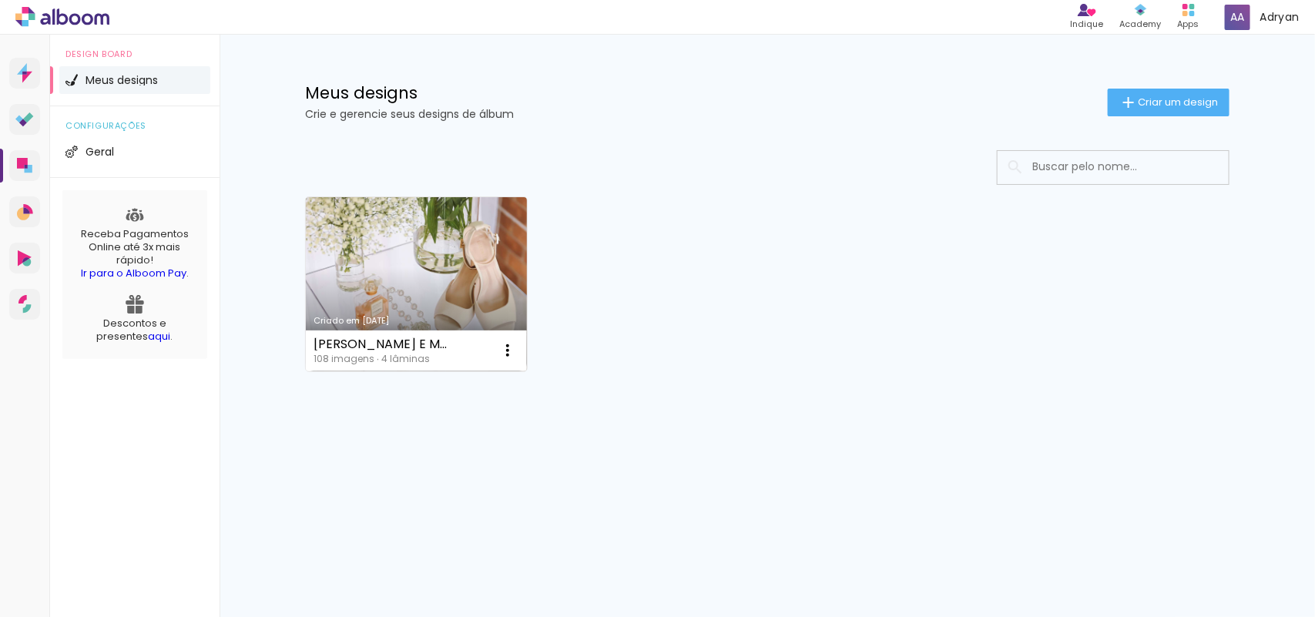
click at [428, 310] on link "Criado em [DATE]" at bounding box center [416, 284] width 221 height 174
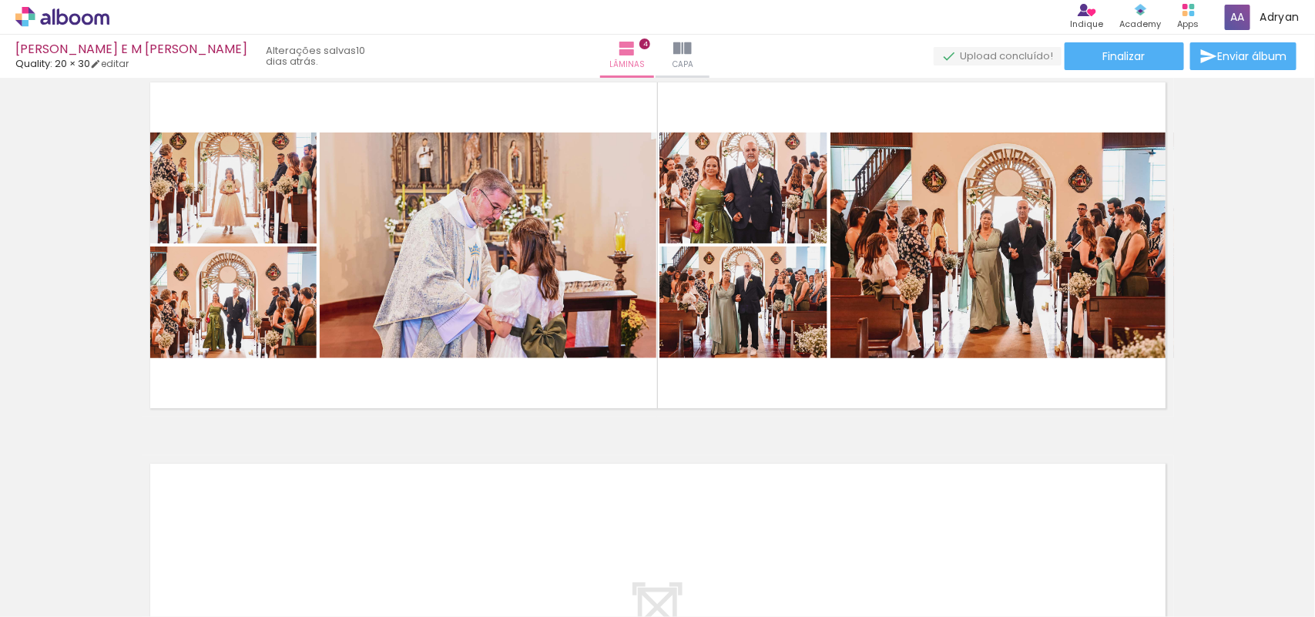
scroll to position [1181, 0]
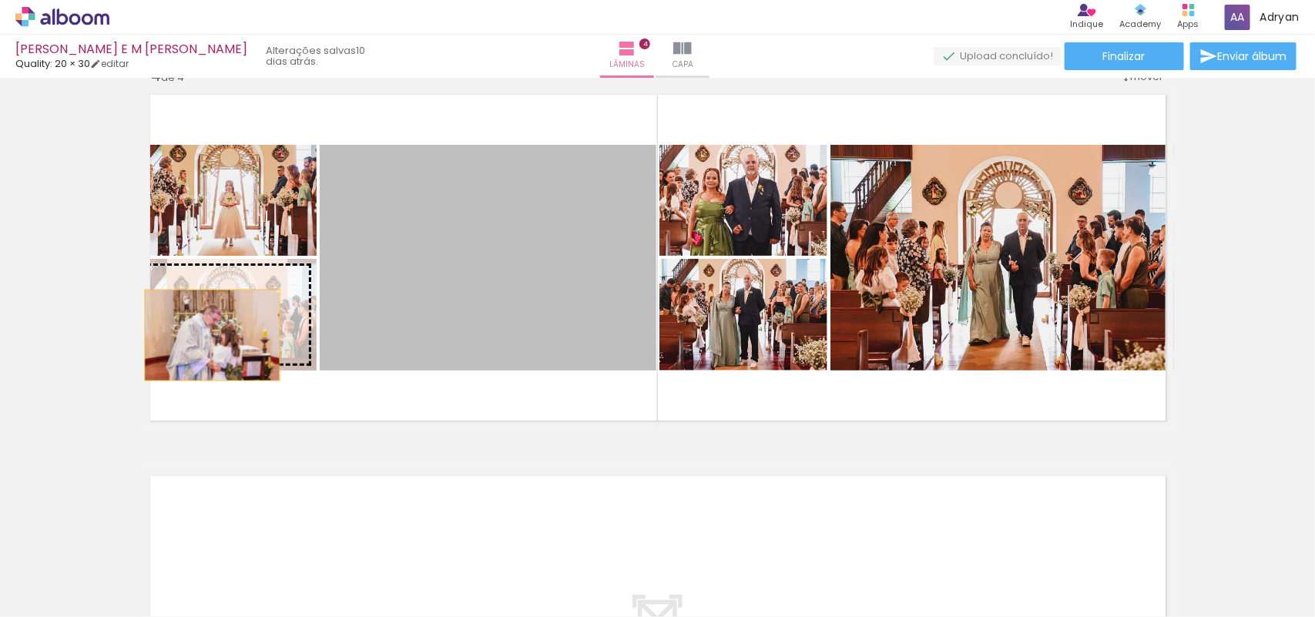
drag, startPoint x: 495, startPoint y: 291, endPoint x: 207, endPoint y: 335, distance: 291.5
click at [0, 0] on slot at bounding box center [0, 0] width 0 height 0
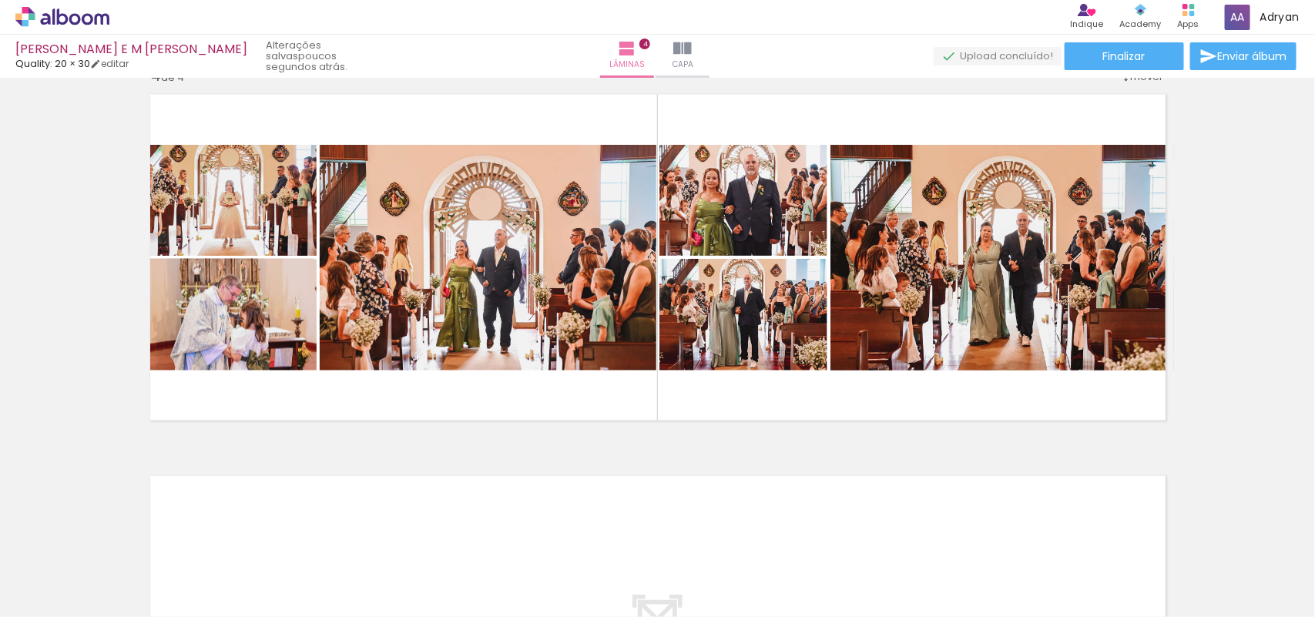
scroll to position [0, 1750]
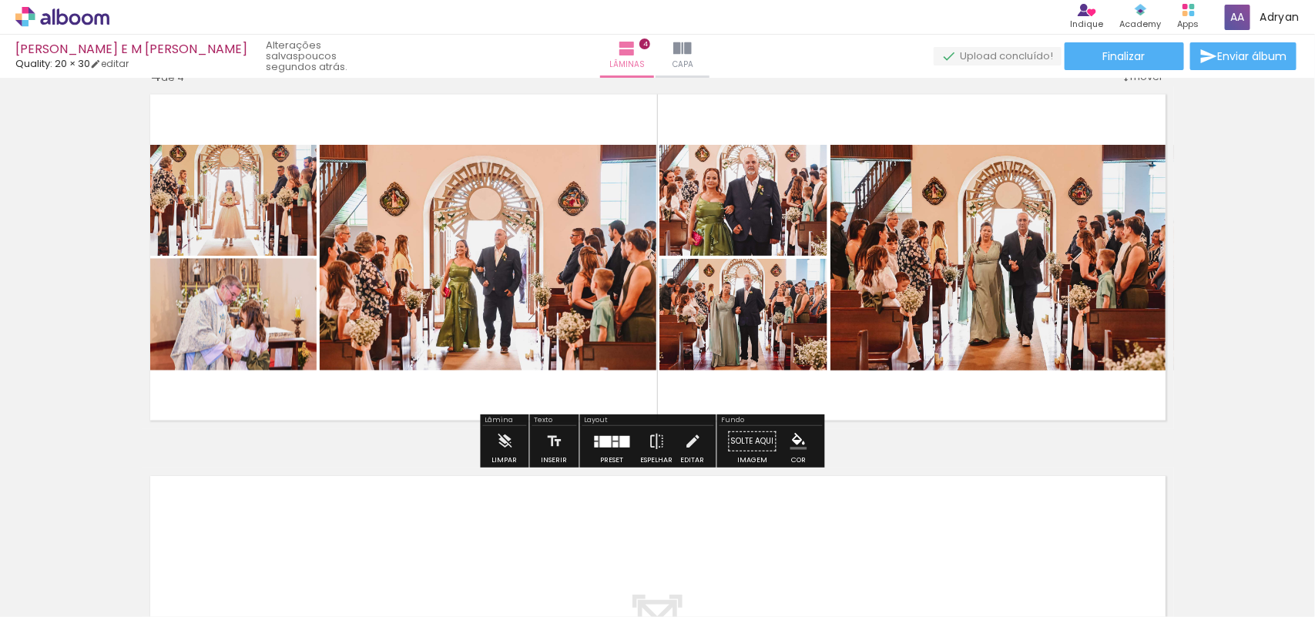
click at [620, 436] on div at bounding box center [625, 442] width 10 height 12
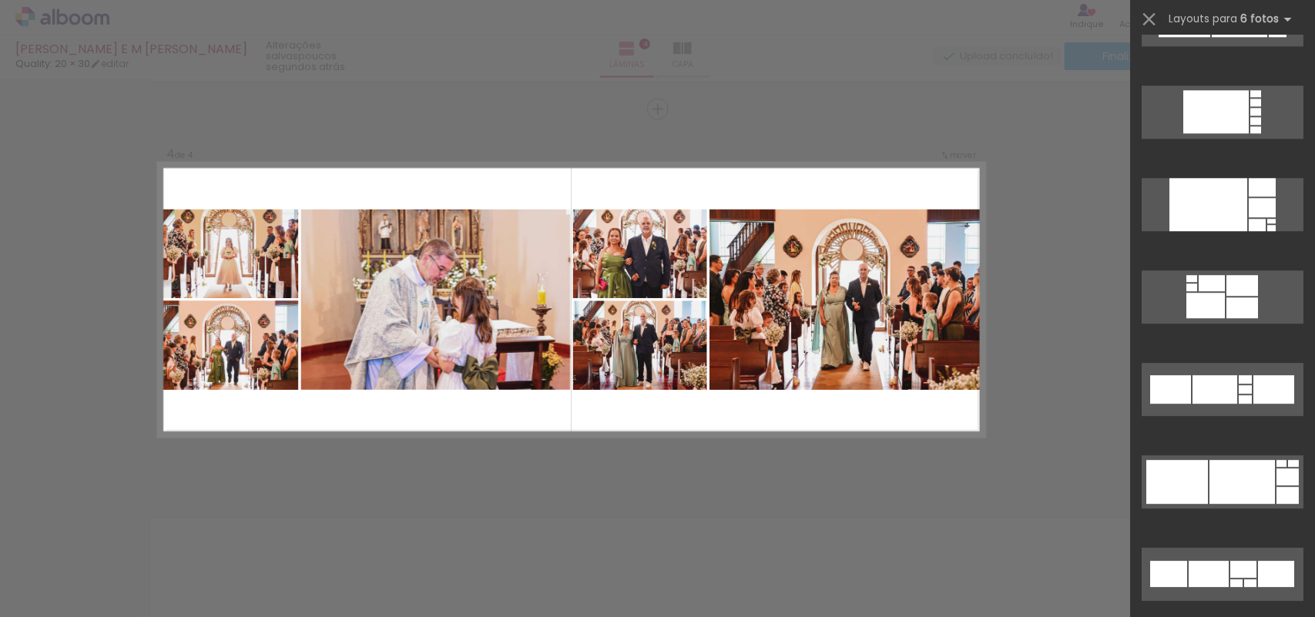
scroll to position [1849, 0]
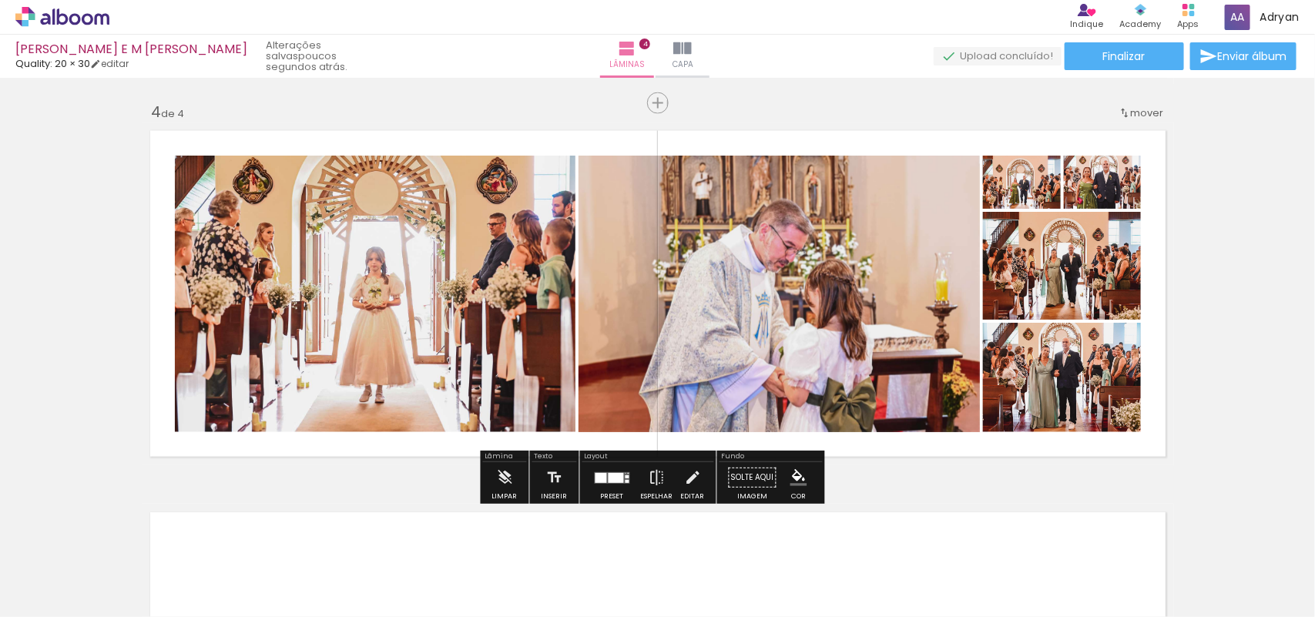
scroll to position [1148, 0]
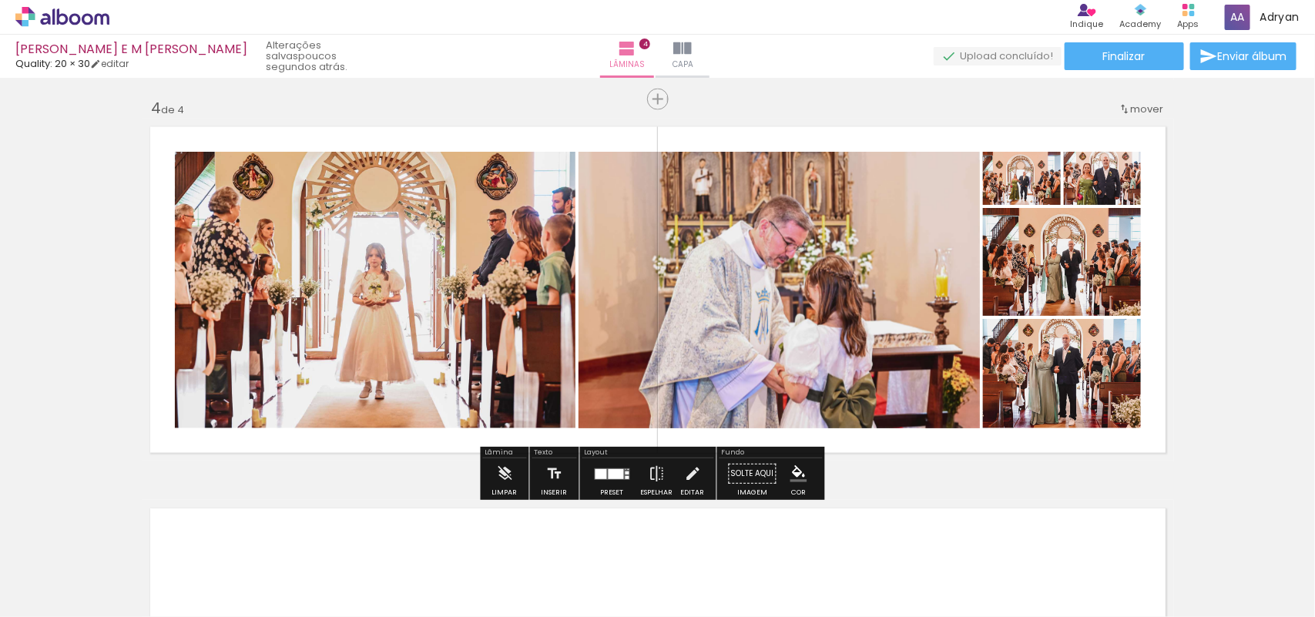
click at [602, 476] on div at bounding box center [602, 474] width 12 height 10
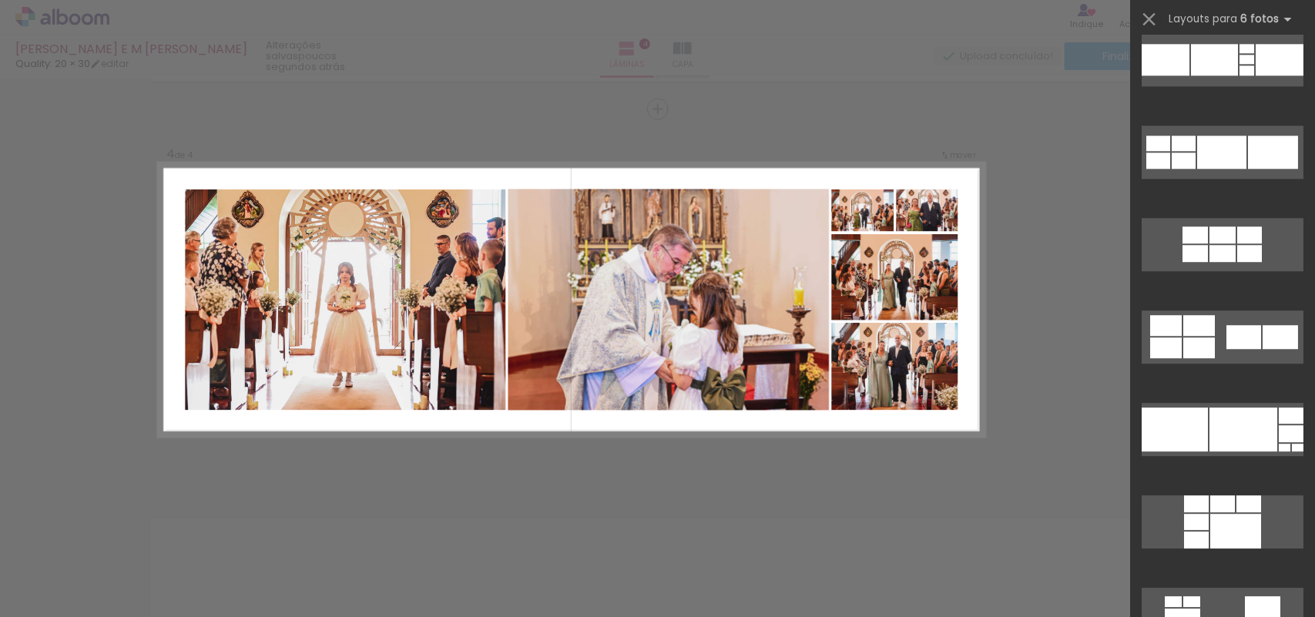
scroll to position [4454, 0]
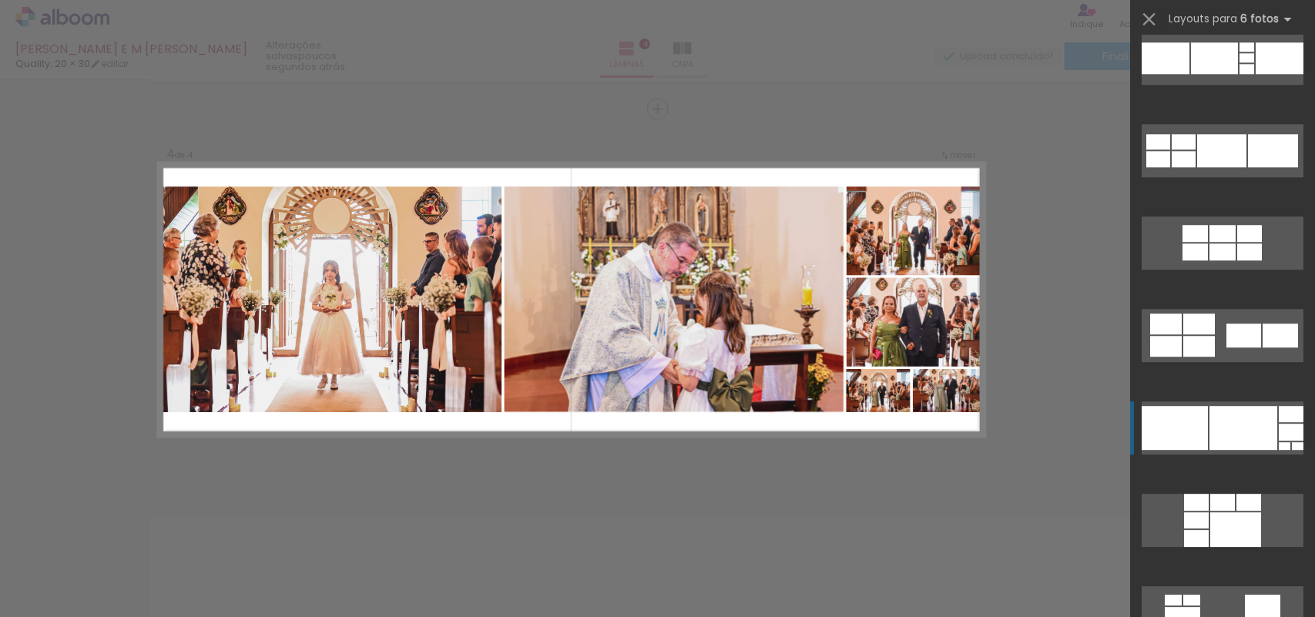
click at [1278, 85] on quentale-layouter at bounding box center [1223, 58] width 162 height 53
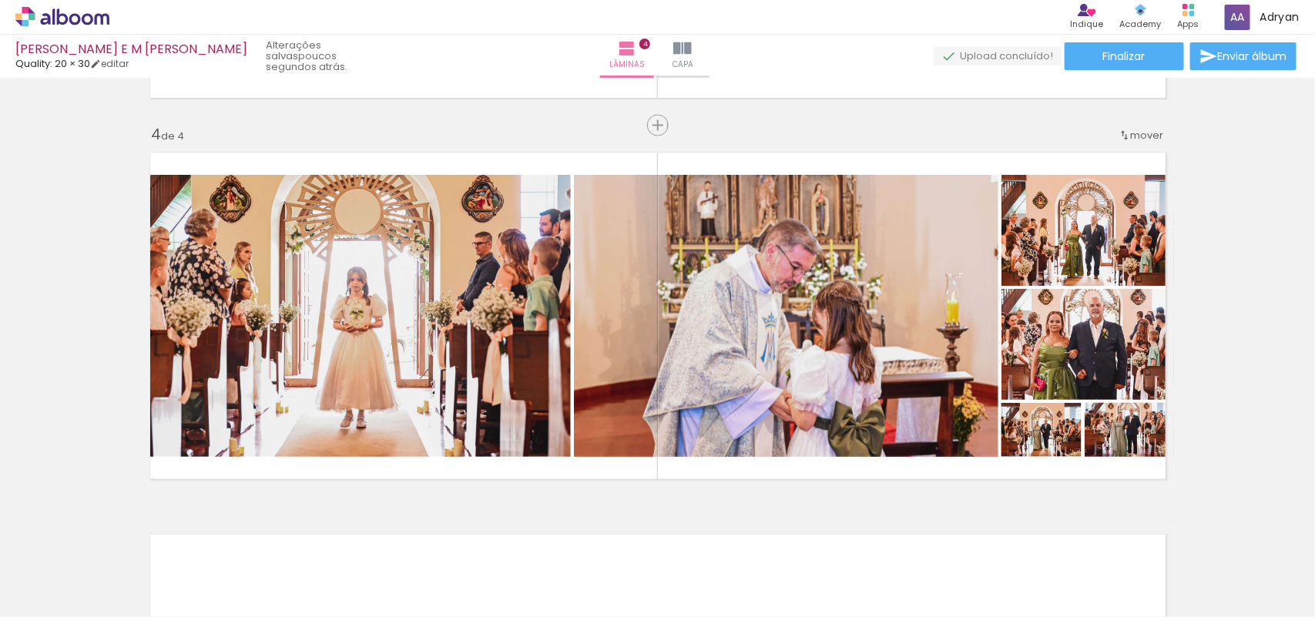
scroll to position [1126, 0]
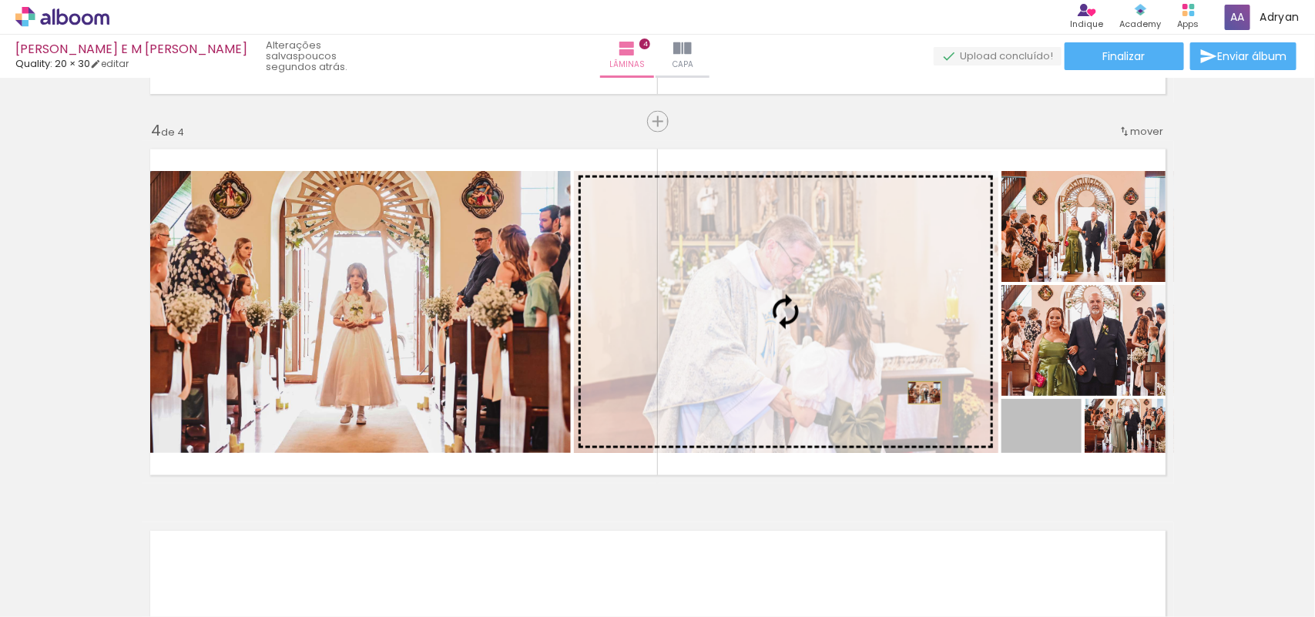
drag, startPoint x: 1064, startPoint y: 444, endPoint x: 918, endPoint y: 393, distance: 155.0
click at [0, 0] on slot at bounding box center [0, 0] width 0 height 0
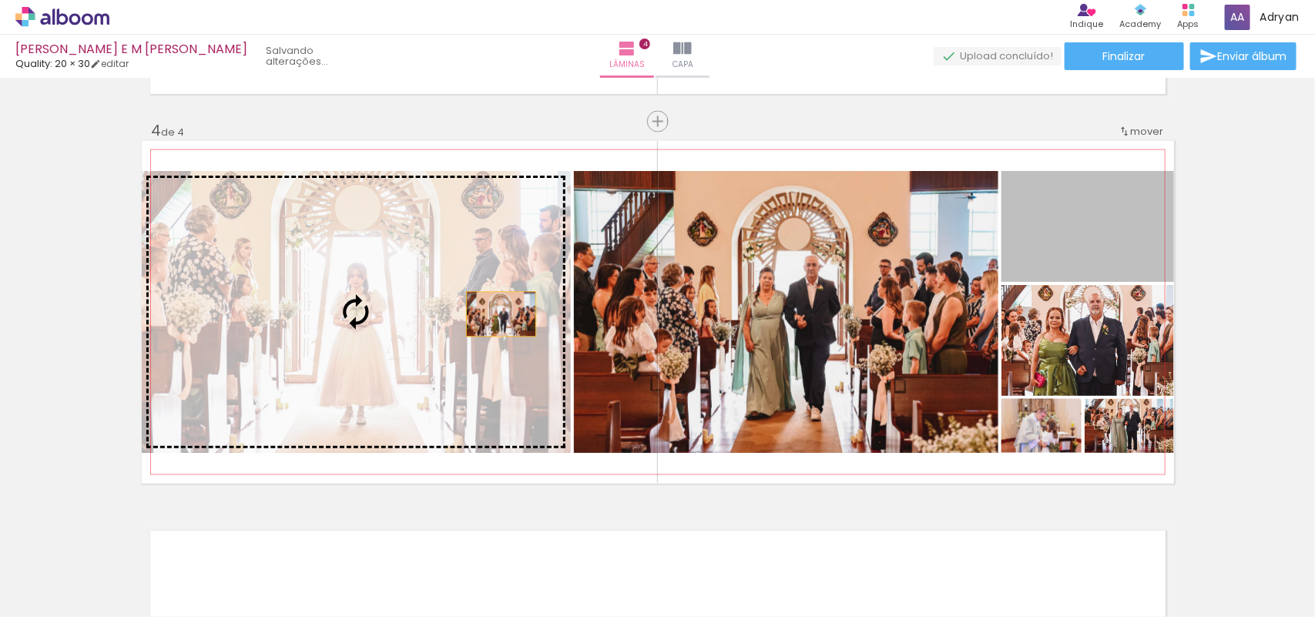
drag, startPoint x: 1127, startPoint y: 272, endPoint x: 494, endPoint y: 314, distance: 634.1
click at [0, 0] on slot at bounding box center [0, 0] width 0 height 0
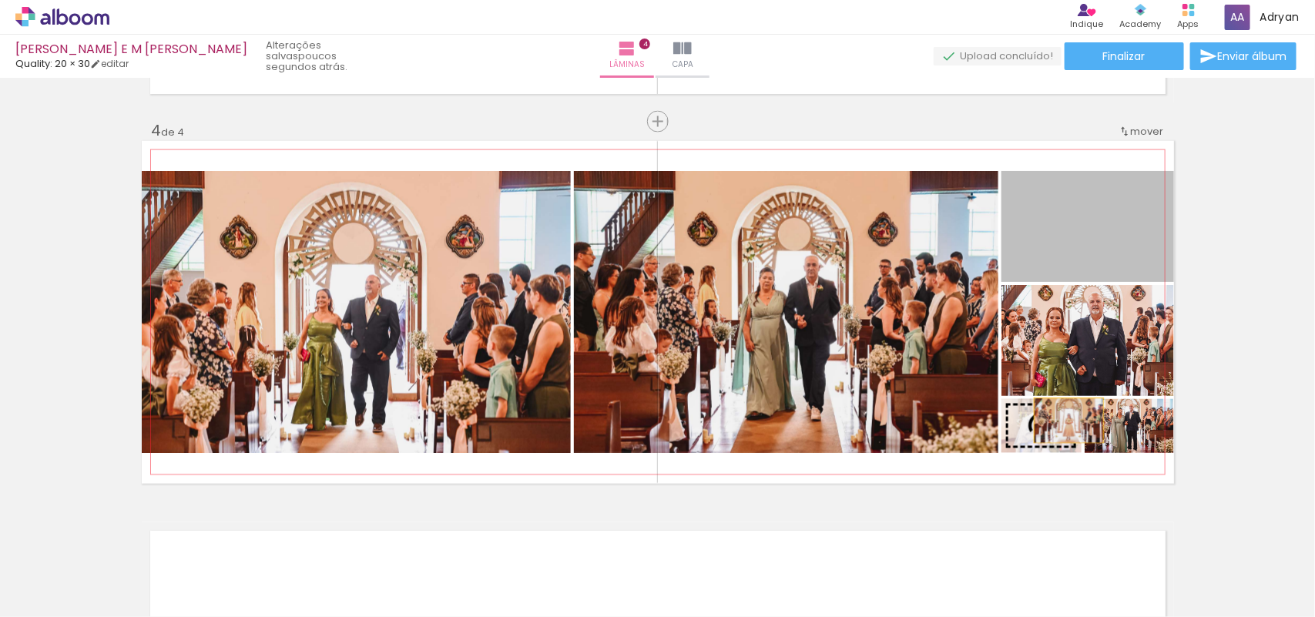
drag, startPoint x: 1115, startPoint y: 226, endPoint x: 1062, endPoint y: 421, distance: 202.1
click at [0, 0] on slot at bounding box center [0, 0] width 0 height 0
drag, startPoint x: 1120, startPoint y: 237, endPoint x: 1134, endPoint y: 430, distance: 194.0
click at [0, 0] on slot at bounding box center [0, 0] width 0 height 0
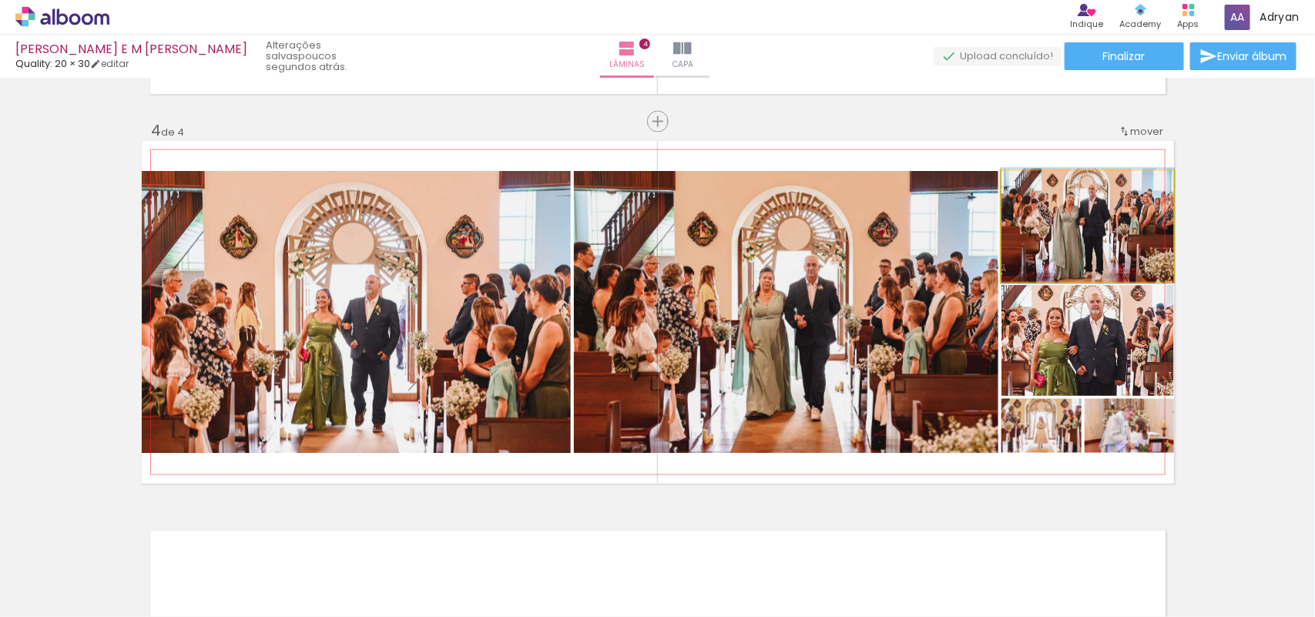
click at [1102, 259] on quentale-photo at bounding box center [1088, 226] width 173 height 111
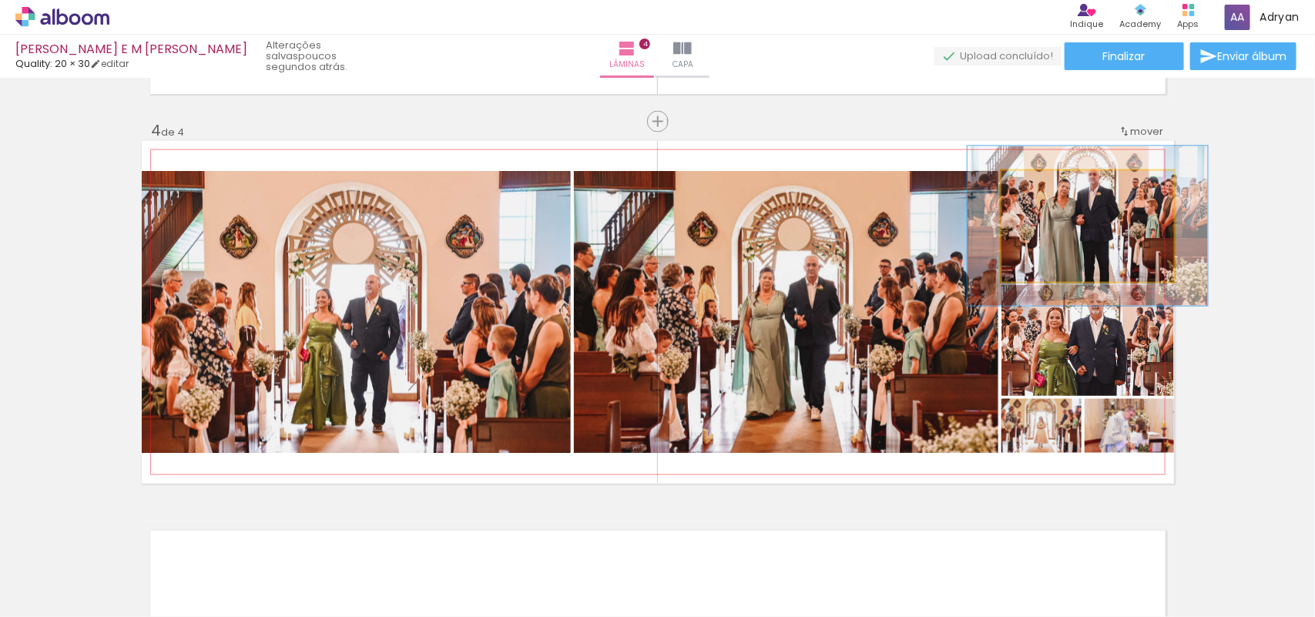
drag, startPoint x: 1040, startPoint y: 197, endPoint x: 1057, endPoint y: 198, distance: 17.0
click at [1057, 198] on div at bounding box center [1058, 187] width 25 height 25
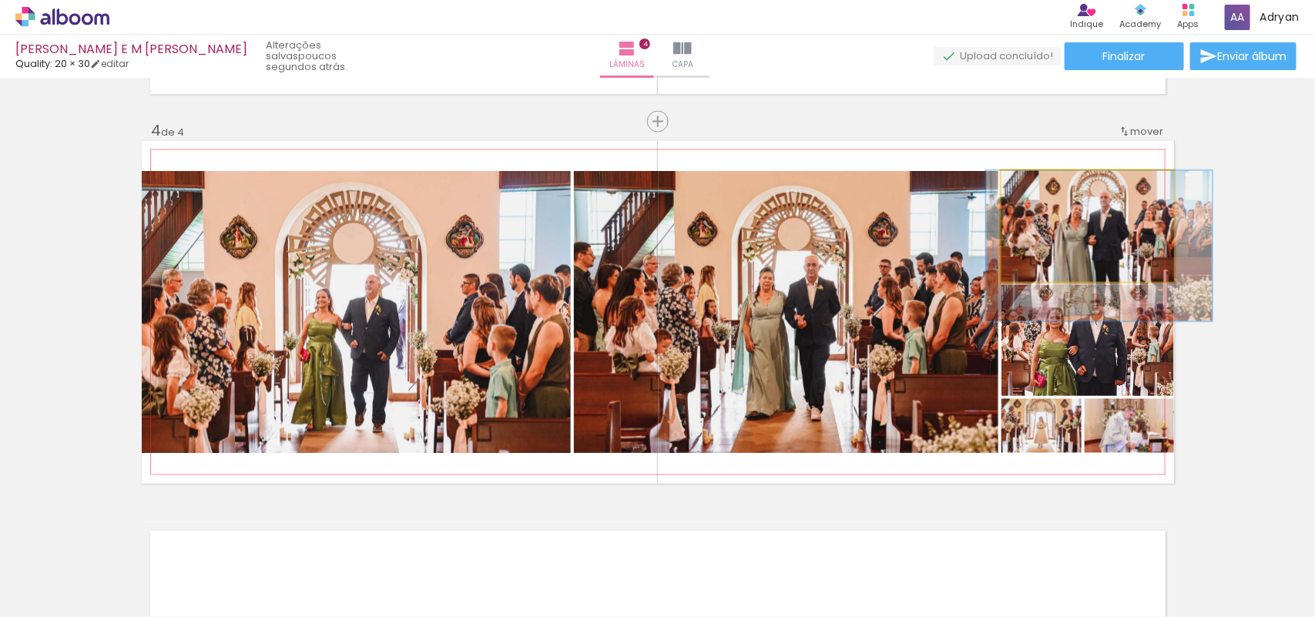
drag, startPoint x: 1102, startPoint y: 233, endPoint x: 1113, endPoint y: 256, distance: 25.8
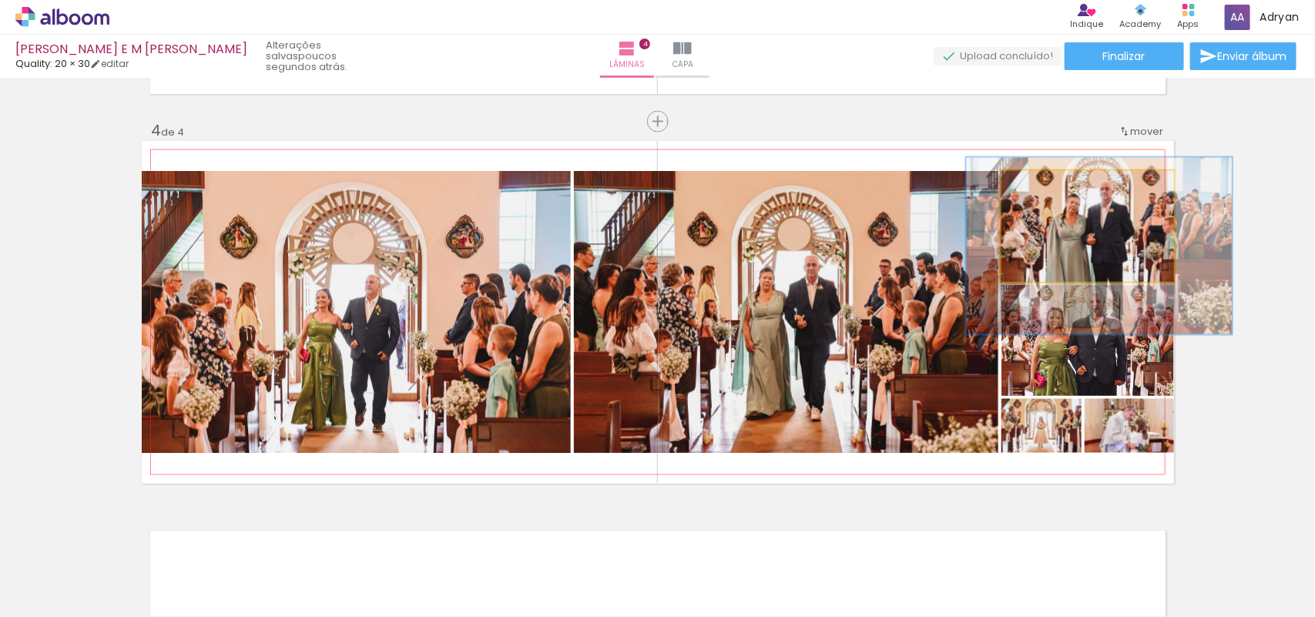
drag, startPoint x: 1046, startPoint y: 190, endPoint x: 1060, endPoint y: 190, distance: 13.9
click at [1063, 190] on div at bounding box center [1070, 187] width 14 height 14
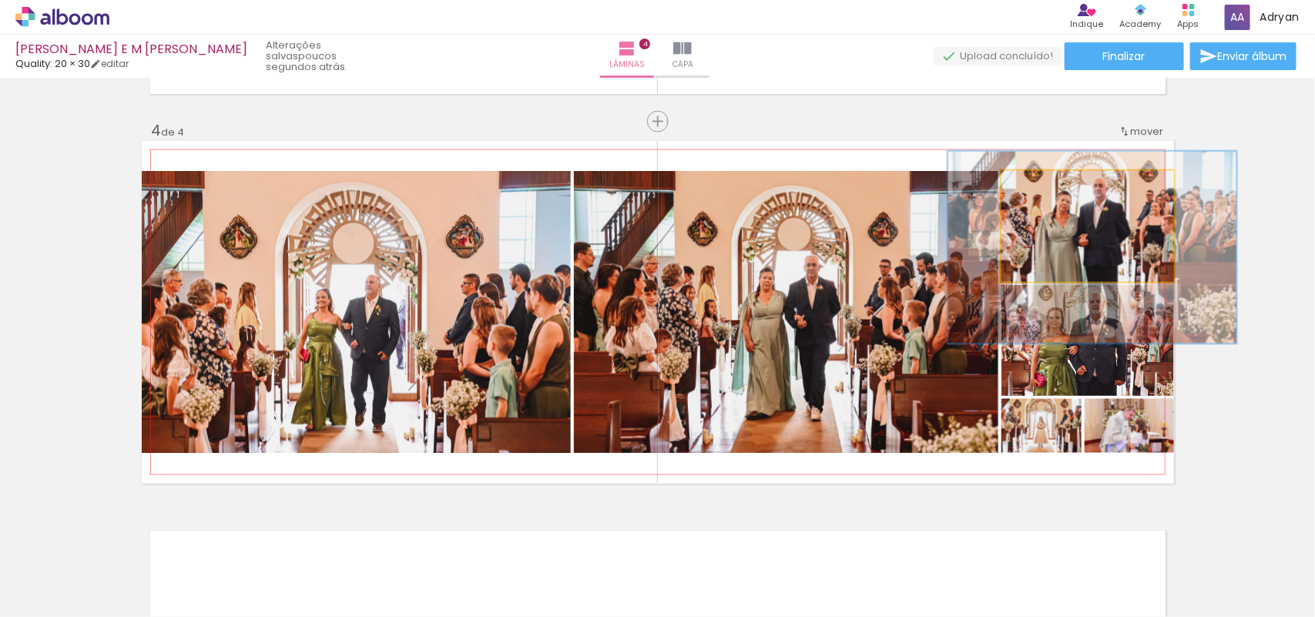
drag, startPoint x: 1064, startPoint y: 193, endPoint x: 1072, endPoint y: 196, distance: 8.3
type paper-slider "167"
click at [1072, 196] on div at bounding box center [1078, 187] width 25 height 25
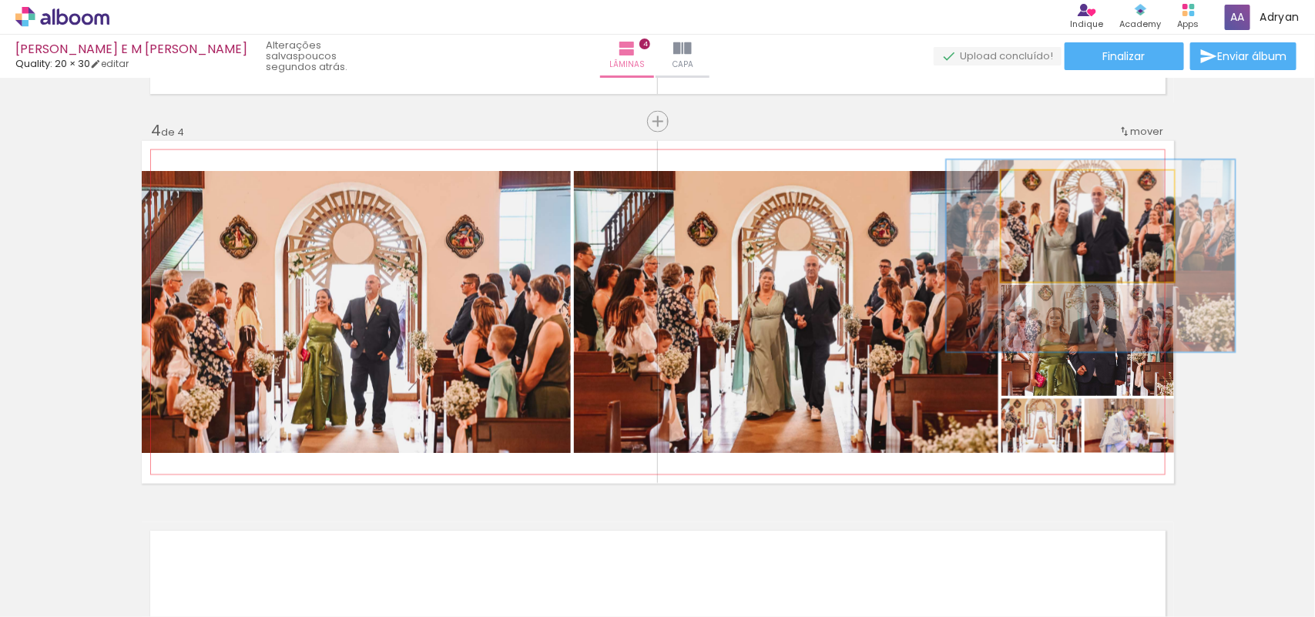
drag, startPoint x: 1081, startPoint y: 233, endPoint x: 1080, endPoint y: 241, distance: 8.6
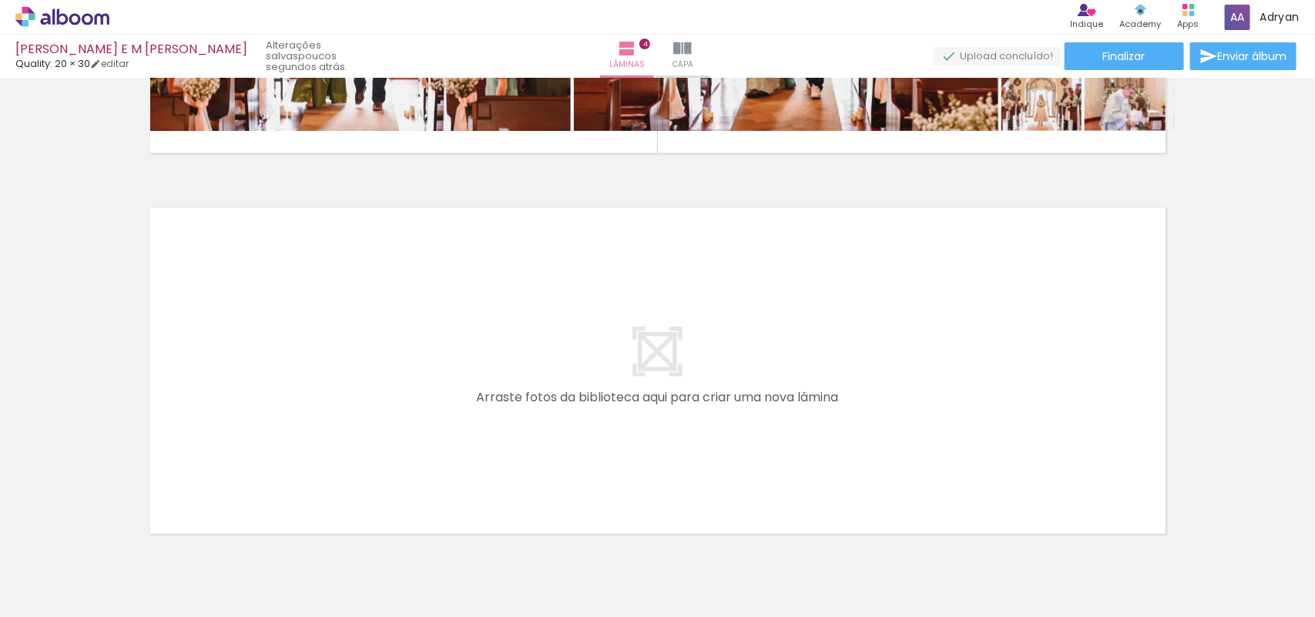
scroll to position [1523, 0]
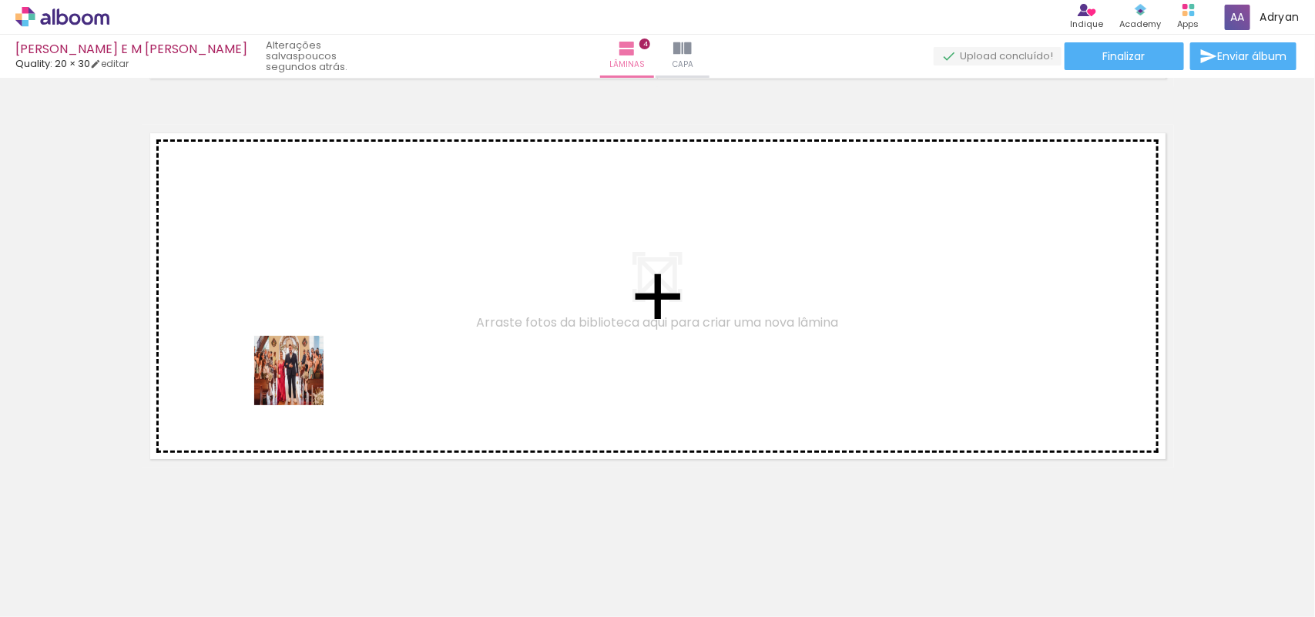
drag, startPoint x: 322, startPoint y: 579, endPoint x: 409, endPoint y: 565, distance: 88.2
click at [297, 344] on quentale-workspace at bounding box center [657, 308] width 1315 height 617
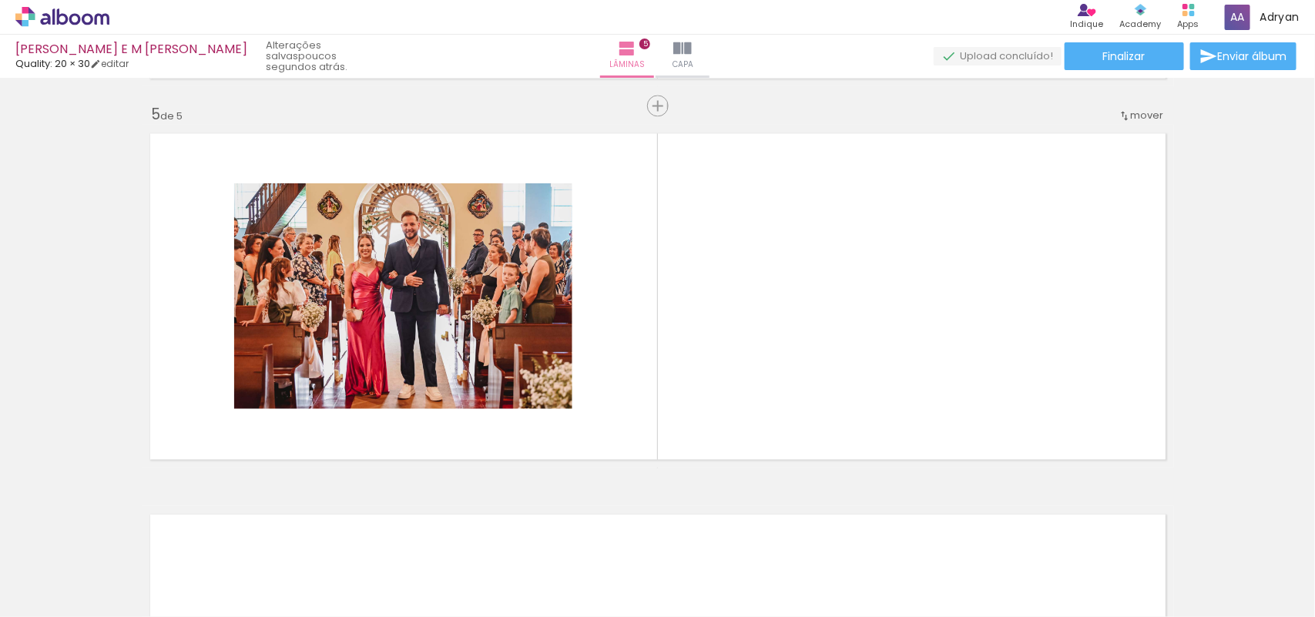
scroll to position [1520, 0]
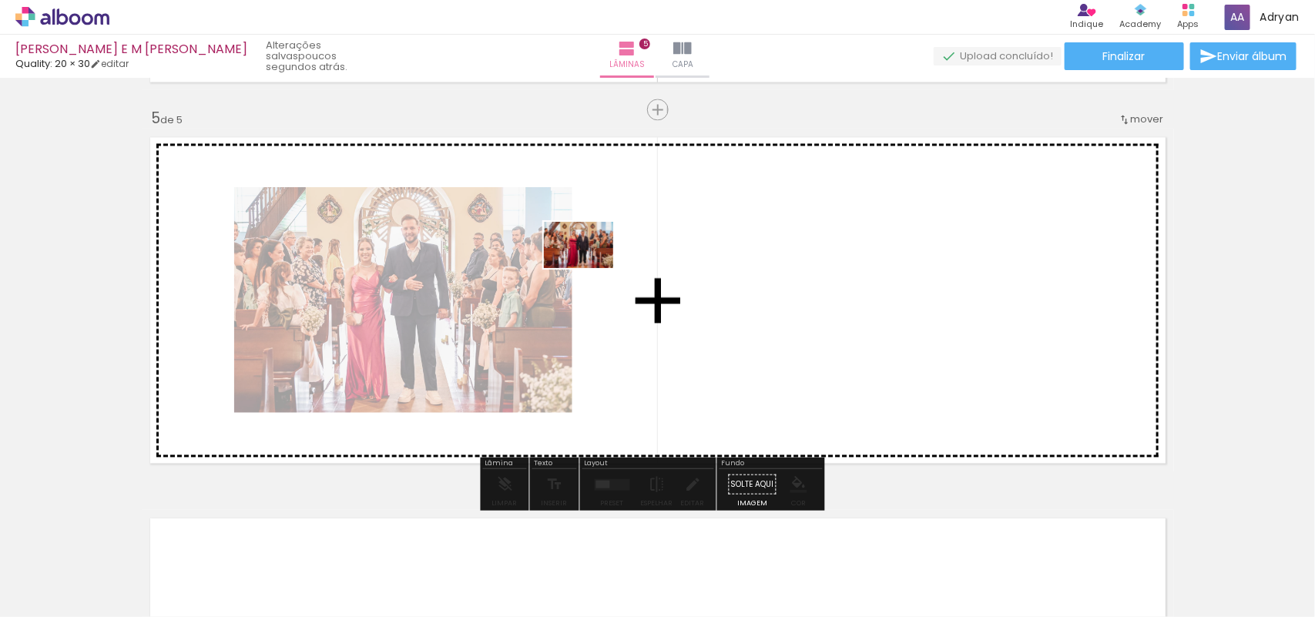
drag, startPoint x: 409, startPoint y: 565, endPoint x: 542, endPoint y: 547, distance: 133.7
click at [663, 239] on quentale-workspace at bounding box center [657, 308] width 1315 height 617
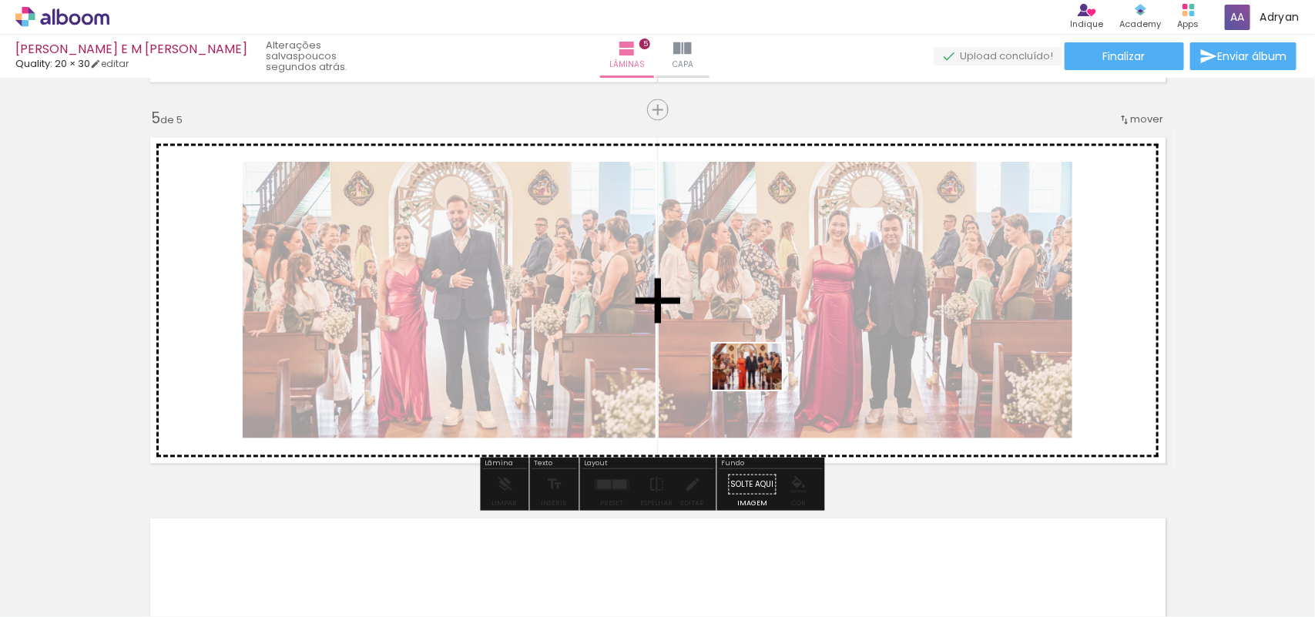
drag, startPoint x: 507, startPoint y: 572, endPoint x: 759, endPoint y: 390, distance: 310.7
click at [759, 390] on quentale-workspace at bounding box center [657, 308] width 1315 height 617
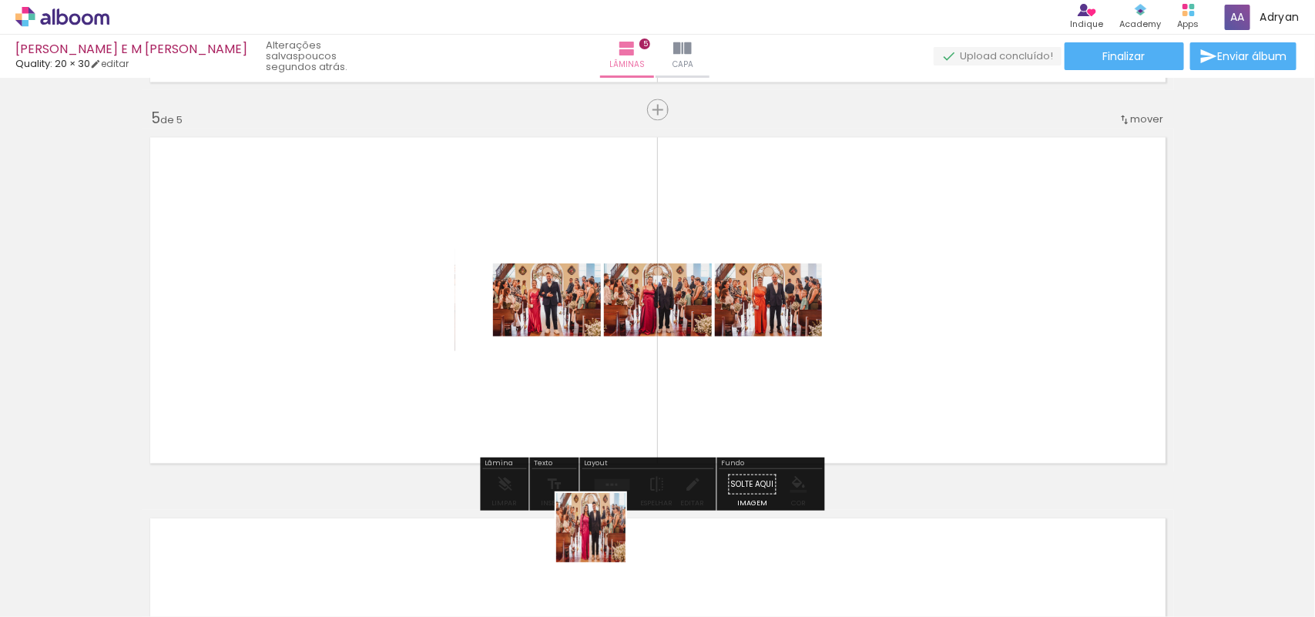
drag, startPoint x: 592, startPoint y: 570, endPoint x: 669, endPoint y: 525, distance: 89.5
click at [680, 386] on quentale-workspace at bounding box center [657, 308] width 1315 height 617
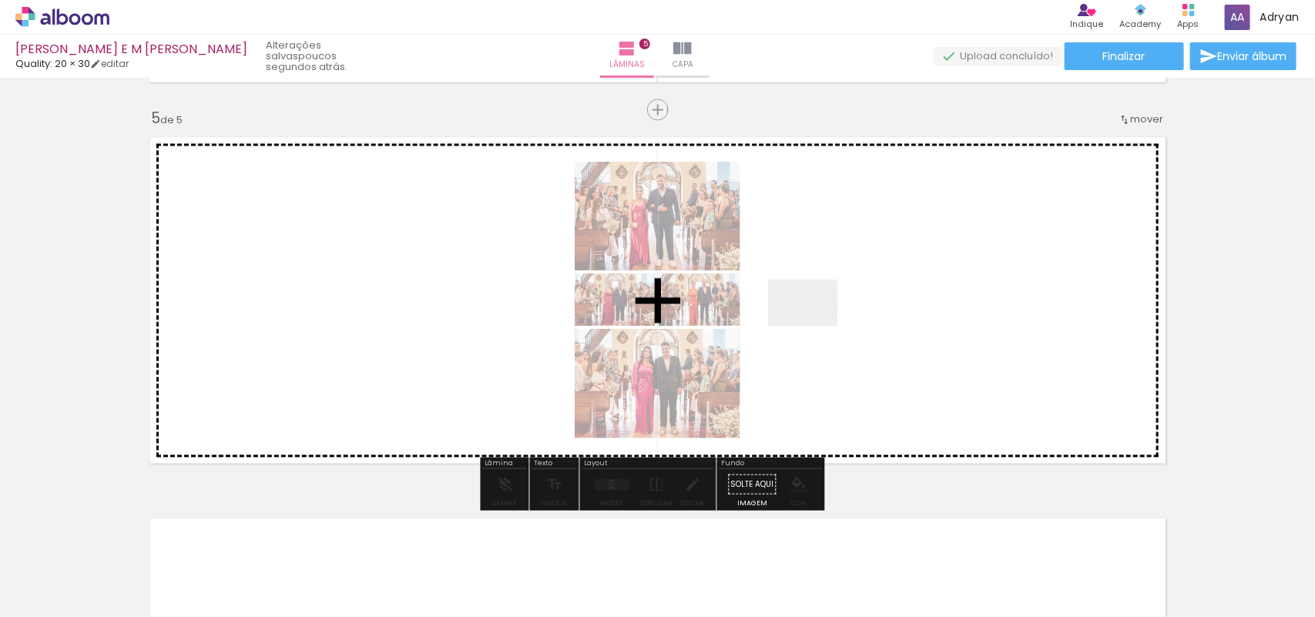
drag, startPoint x: 657, startPoint y: 576, endPoint x: 814, endPoint y: 326, distance: 295.0
click at [814, 326] on quentale-workspace at bounding box center [657, 308] width 1315 height 617
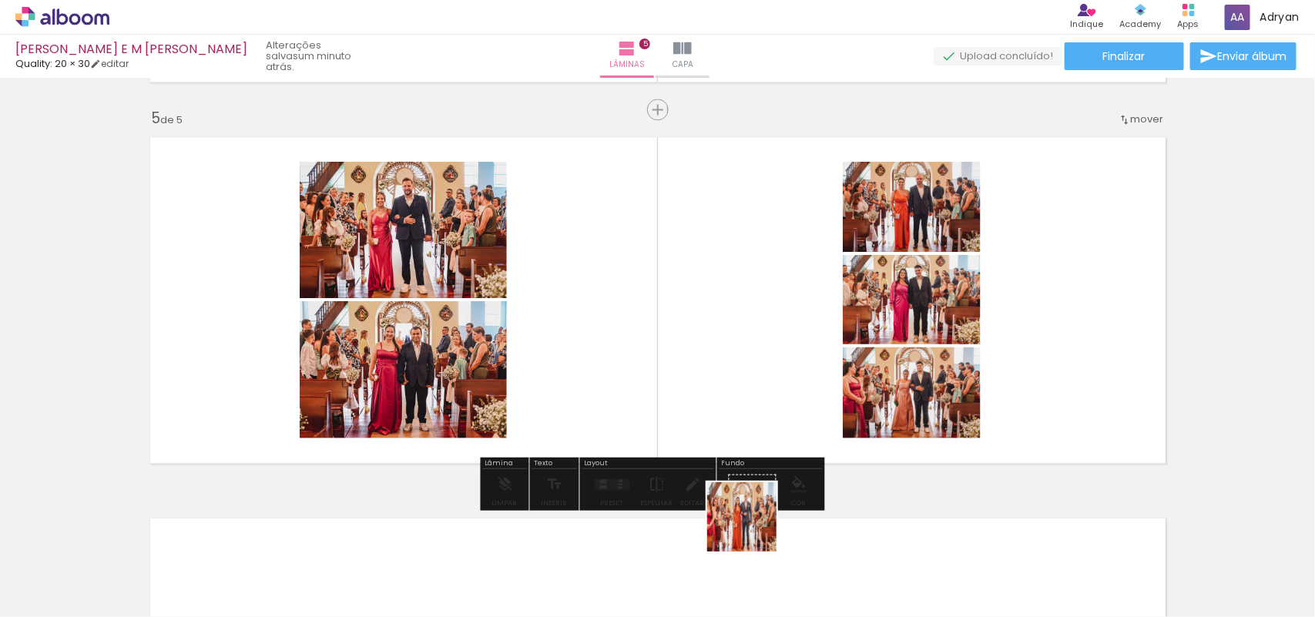
drag, startPoint x: 734, startPoint y: 579, endPoint x: 859, endPoint y: 611, distance: 128.8
click at [805, 403] on quentale-workspace at bounding box center [657, 308] width 1315 height 617
